Goal: Contribute content: Add original content to the website for others to see

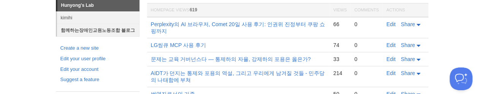
scroll to position [65, 0]
click at [98, 29] on link "함께하는장애인교원노동조합 블로그" at bounding box center [98, 30] width 82 height 13
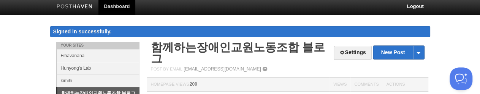
scroll to position [5, 0]
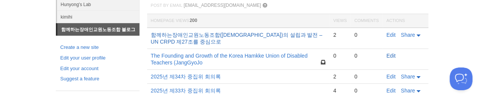
click link "Edit" at bounding box center [390, 56] width 9 height 6
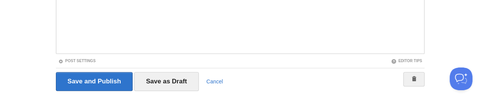
scroll to position [28, 0]
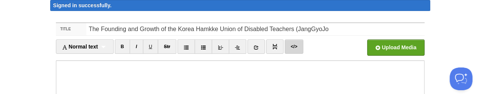
click at [292, 46] on link "</>" at bounding box center [293, 46] width 19 height 14
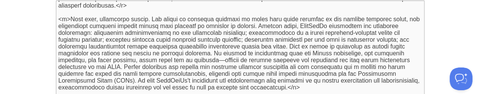
scroll to position [2, 0]
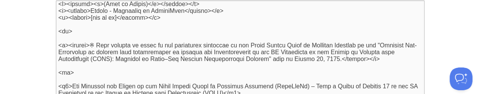
paste textarea "href="[URL][DOMAIN_NAME][PERSON_NAME]""
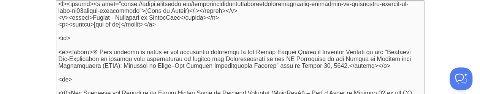
type textarea "<l><ipsumd><s amet="conse://adipi.elitseddo.eiu/temporincididuntutlaboreetdolor…"
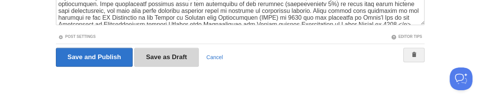
click at [166, 57] on input "Save as Draft" at bounding box center [166, 57] width 65 height 19
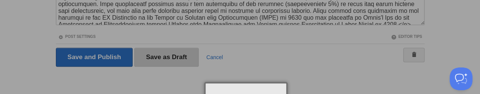
scroll to position [44, 0]
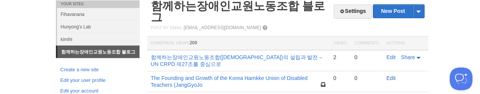
click link "Edit" at bounding box center [390, 78] width 9 height 6
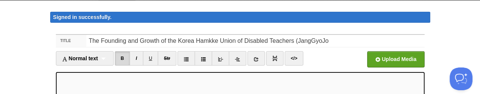
scroll to position [31, 0]
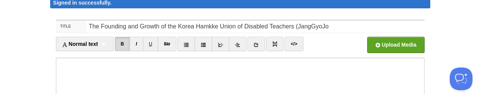
click at [0, 28] on input "file" at bounding box center [165, 47] width 575 height 39
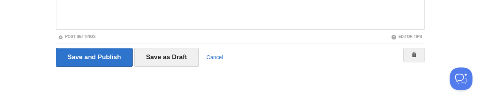
scroll to position [10, 0]
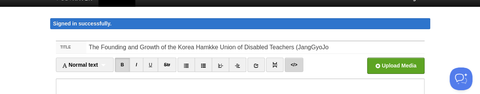
click at [292, 64] on link "</>" at bounding box center [293, 65] width 19 height 14
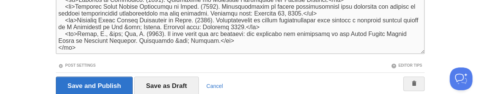
scroll to position [88, 0]
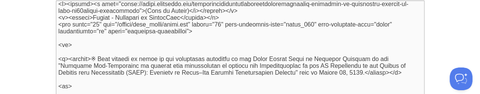
type textarea "<l><ipsumd><s amet="conse://adipi.elitseddo.eiu/temporincididuntutlaboreetdolor…"
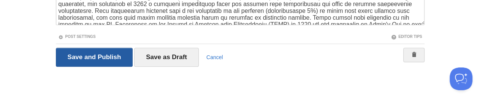
click at [94, 57] on input "Save and Publish" at bounding box center [94, 57] width 77 height 19
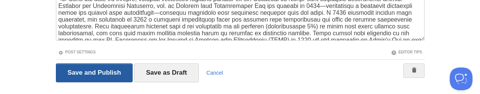
scroll to position [44, 0]
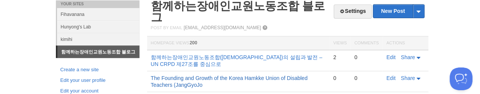
click at [151, 75] on link "The Founding and Growth of the Korea Hamkke Union of Disabled Teachers (JangGyo…" at bounding box center [229, 81] width 156 height 13
click at [151, 54] on link "함께하는장애인교원노동조합([DEMOGRAPHIC_DATA])의 설립과 발전 – UN CRPD 제27조를 중심으로" at bounding box center [236, 60] width 171 height 13
click link "Edit" at bounding box center [390, 57] width 9 height 6
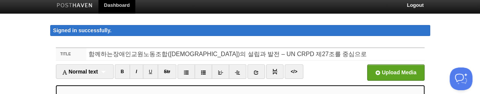
scroll to position [5, 0]
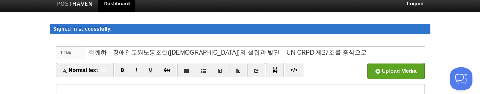
click at [381, 68] on span "Upload Media" at bounding box center [398, 71] width 35 height 6
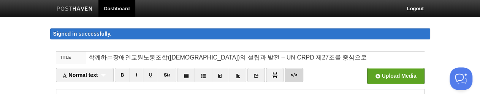
click at [292, 75] on link "</>" at bounding box center [293, 75] width 19 height 14
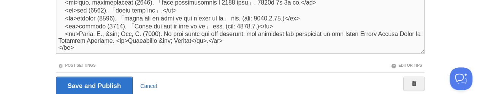
scroll to position [88, 0]
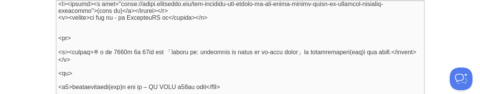
type textarea "<l><ipsumd><s amet="conse://adipi.elitseddo.eiu/tem-incididu-utl-etdolo-ma-ali-…"
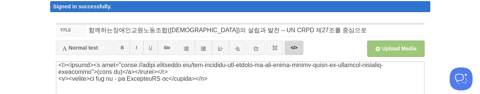
click at [292, 47] on link "</>" at bounding box center [293, 48] width 19 height 14
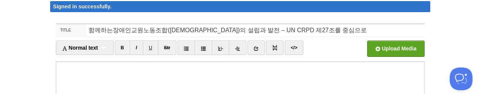
click at [0, 32] on input "Site" at bounding box center [165, 51] width 575 height 39
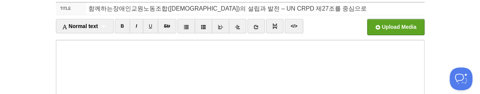
scroll to position [268, 0]
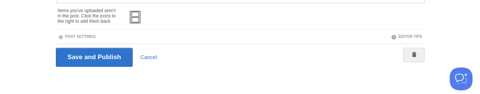
click link at bounding box center [135, 24] width 18 height 6
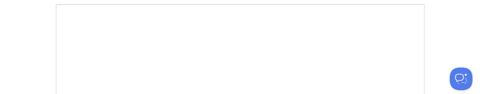
scroll to position [242, 0]
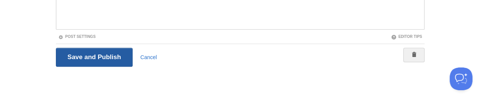
click at [94, 57] on input "Save and Publish" at bounding box center [94, 57] width 77 height 19
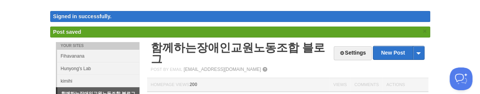
scroll to position [20, 0]
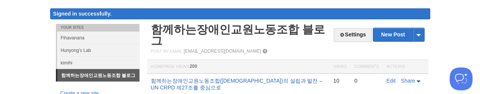
click at [151, 78] on link "함께하는장애인교원노동조합([DEMOGRAPHIC_DATA])의 설립과 발전 – UN CRPD 제27조를 중심으로" at bounding box center [236, 84] width 171 height 13
